Goal: Information Seeking & Learning: Learn about a topic

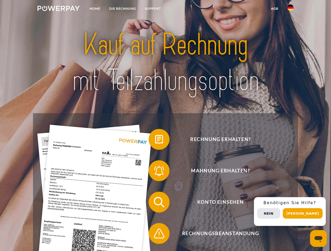
click at [58, 9] on img at bounding box center [58, 8] width 42 height 5
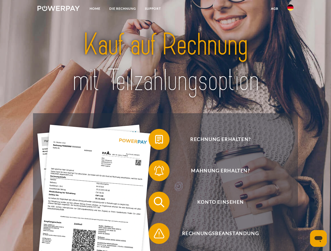
click at [290, 9] on img at bounding box center [290, 7] width 6 height 6
click at [274, 9] on link "agb" at bounding box center [274, 8] width 16 height 9
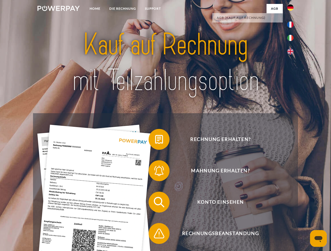
click at [155, 141] on span at bounding box center [151, 140] width 26 height 26
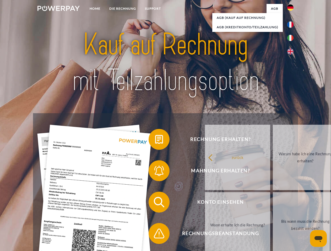
click at [155, 172] on span at bounding box center [151, 171] width 26 height 26
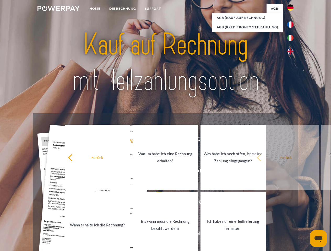
click at [155, 204] on link "Bis wann muss die Rechnung bezahlt werden?" at bounding box center [165, 225] width 65 height 65
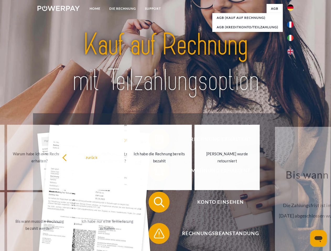
click at [155, 235] on span at bounding box center [151, 234] width 26 height 26
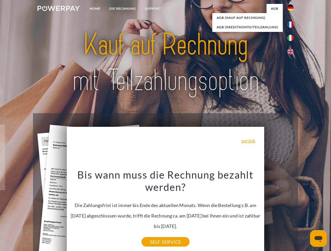
click at [292, 212] on div "Rechnung erhalten? Mahnung erhalten? Konto einsehen" at bounding box center [165, 218] width 265 height 210
click at [279, 213] on span "Konto einsehen" at bounding box center [220, 202] width 128 height 21
click at [304, 214] on header "Home DIE RECHNUNG SUPPORT" at bounding box center [165, 181] width 331 height 362
